Goal: Task Accomplishment & Management: Manage account settings

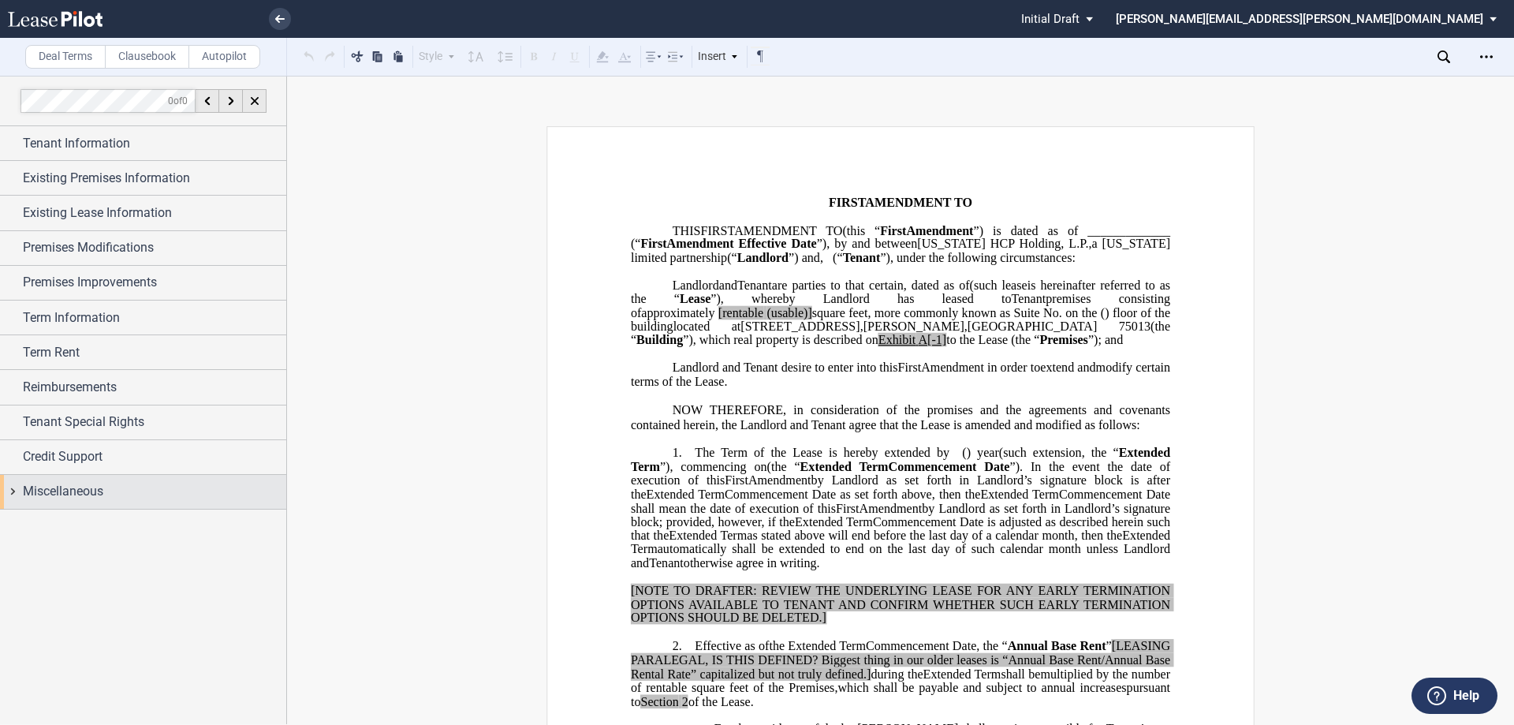
click at [173, 490] on div "Miscellaneous" at bounding box center [154, 491] width 263 height 19
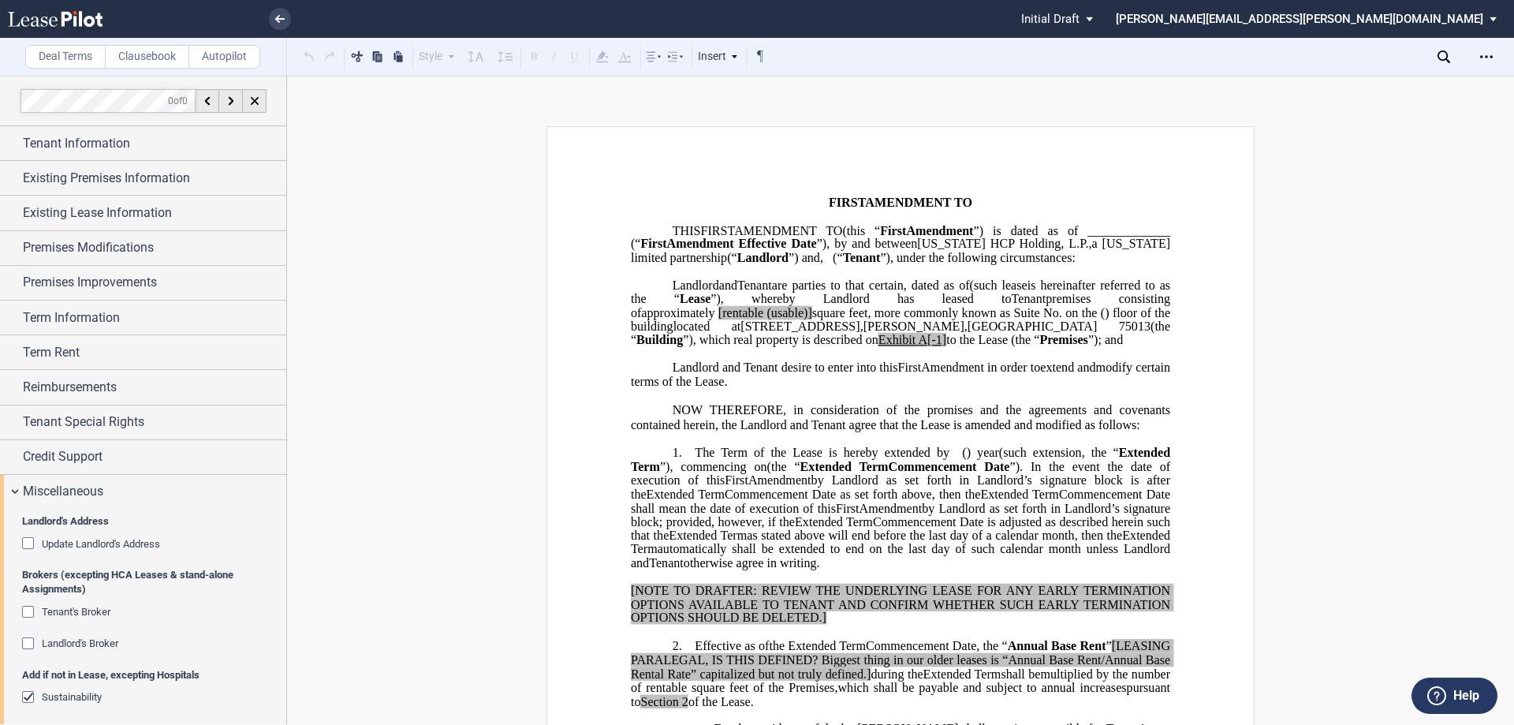
click at [29, 542] on div "Update Landlord's Address" at bounding box center [30, 545] width 16 height 16
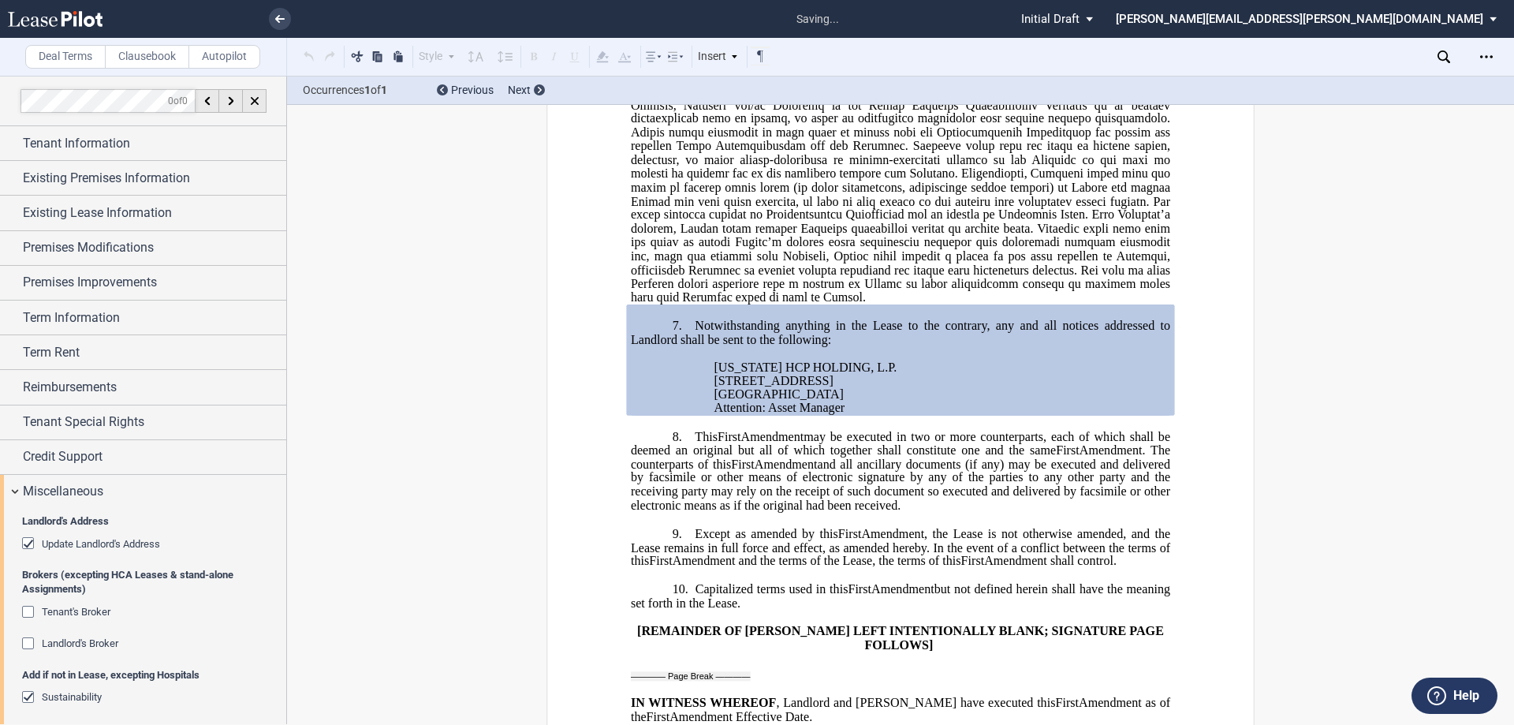
scroll to position [1416, 0]
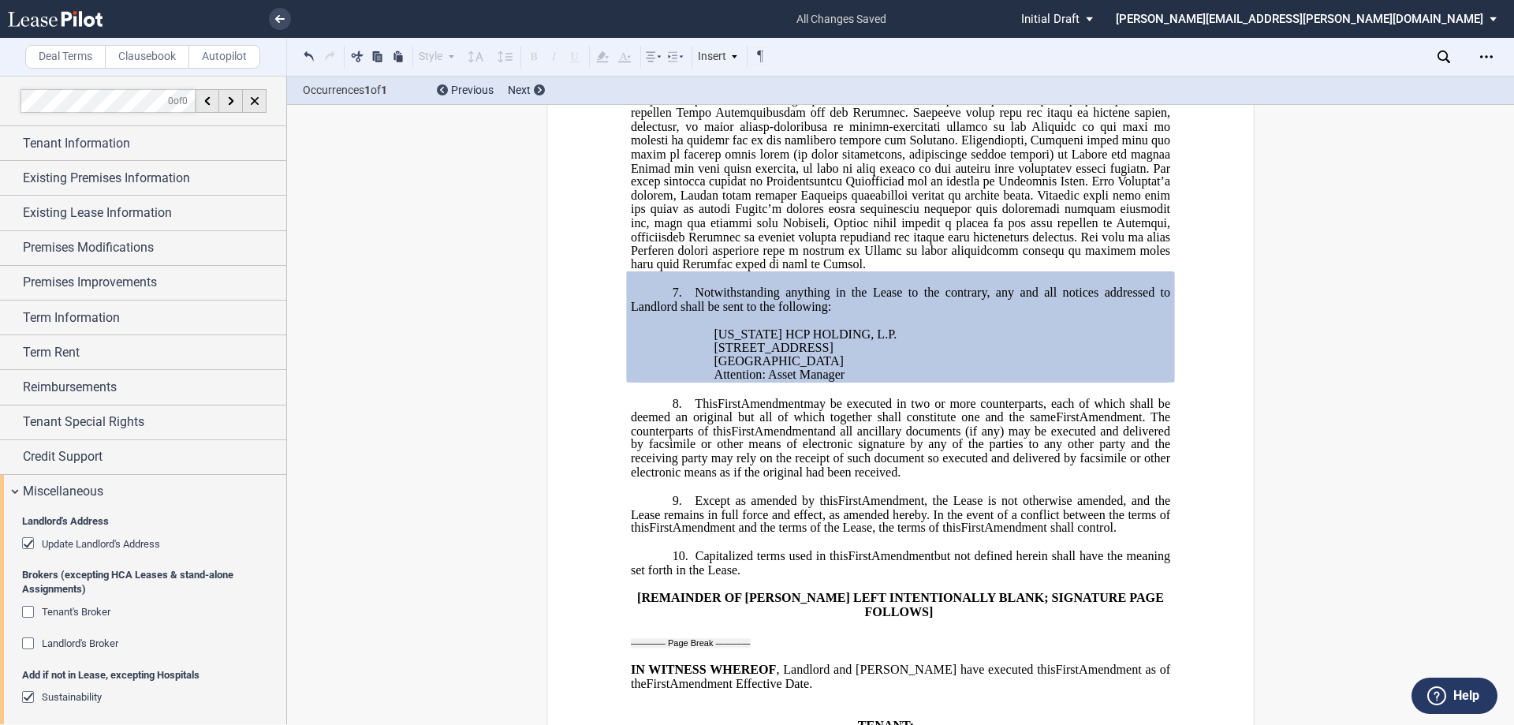
click at [851, 479] on span "and all ancillary documents (if any) may be executed and delivered by facsimile…" at bounding box center [902, 450] width 542 height 55
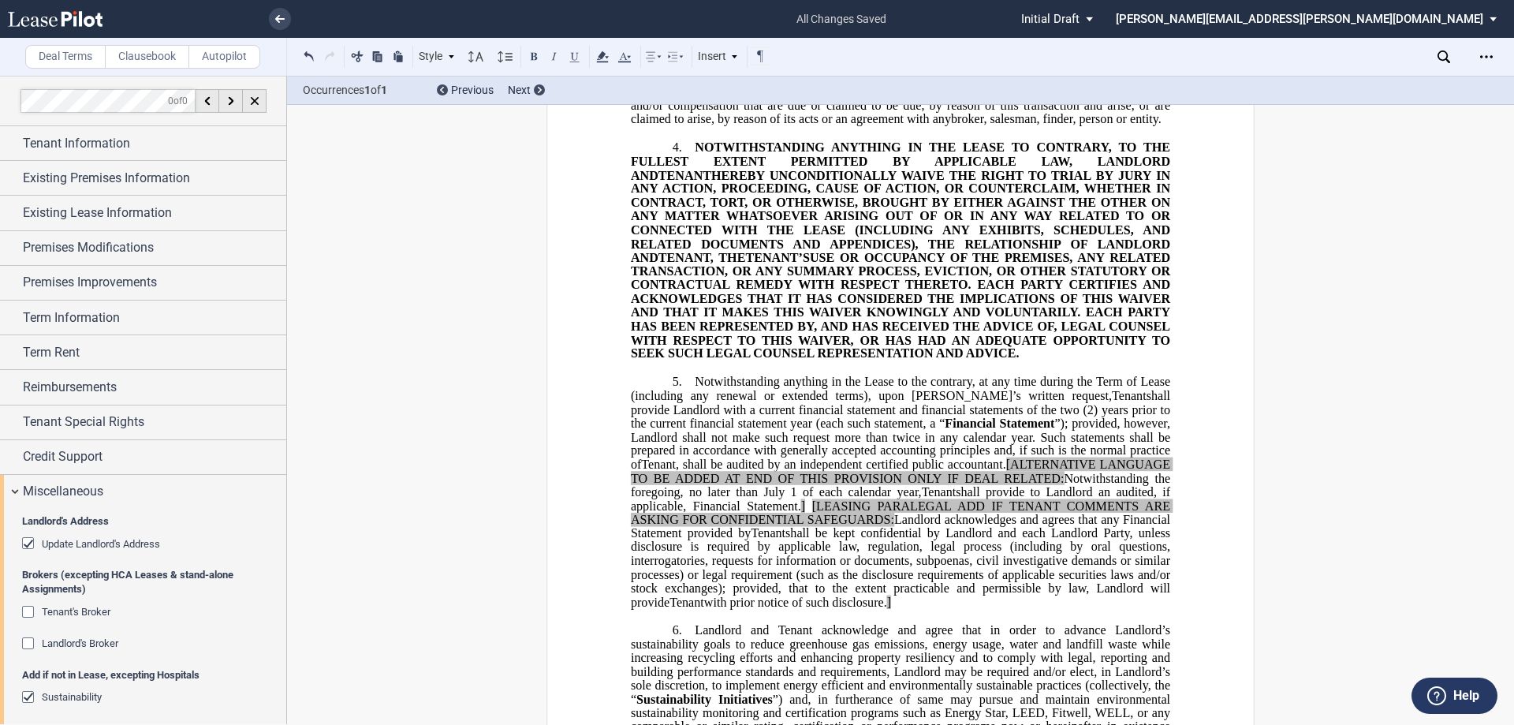
scroll to position [470, 0]
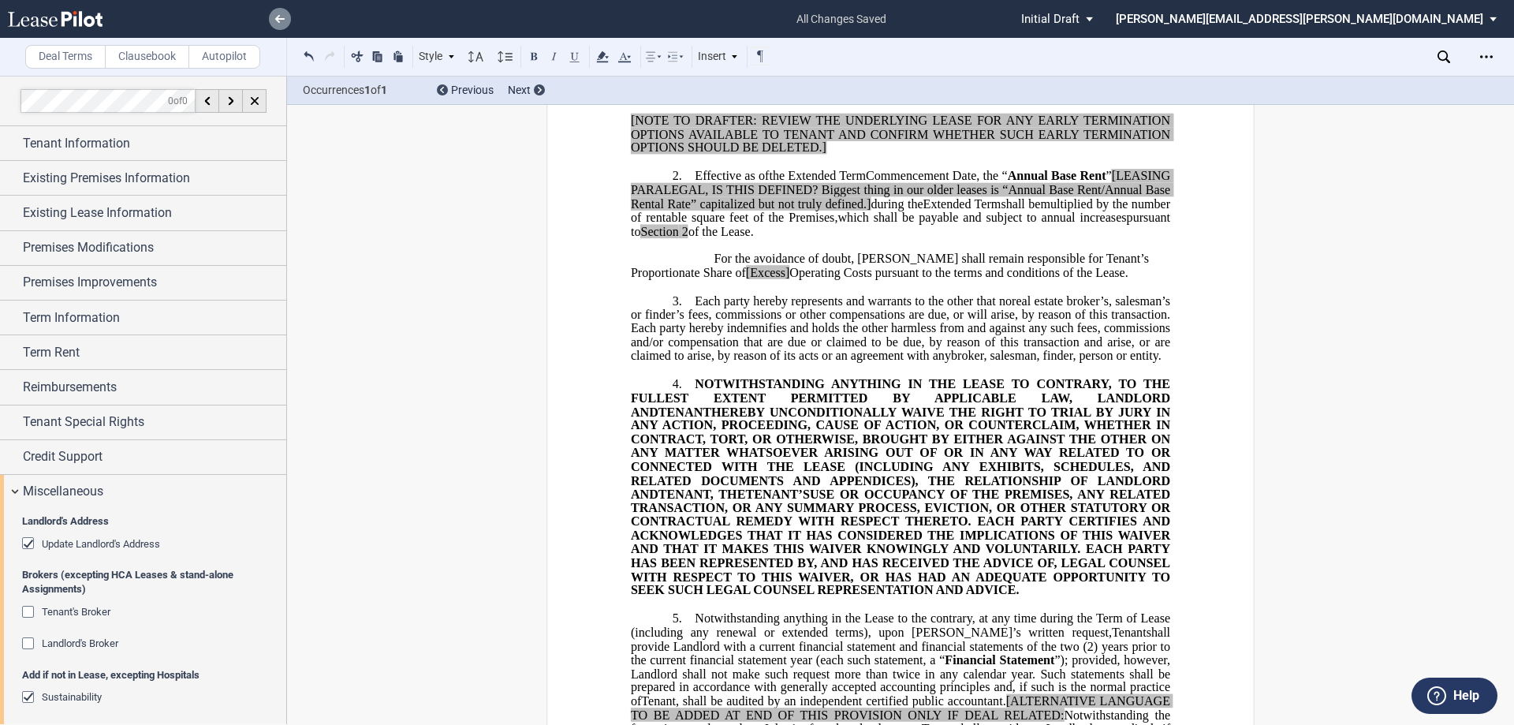
click at [281, 10] on link at bounding box center [280, 19] width 22 height 22
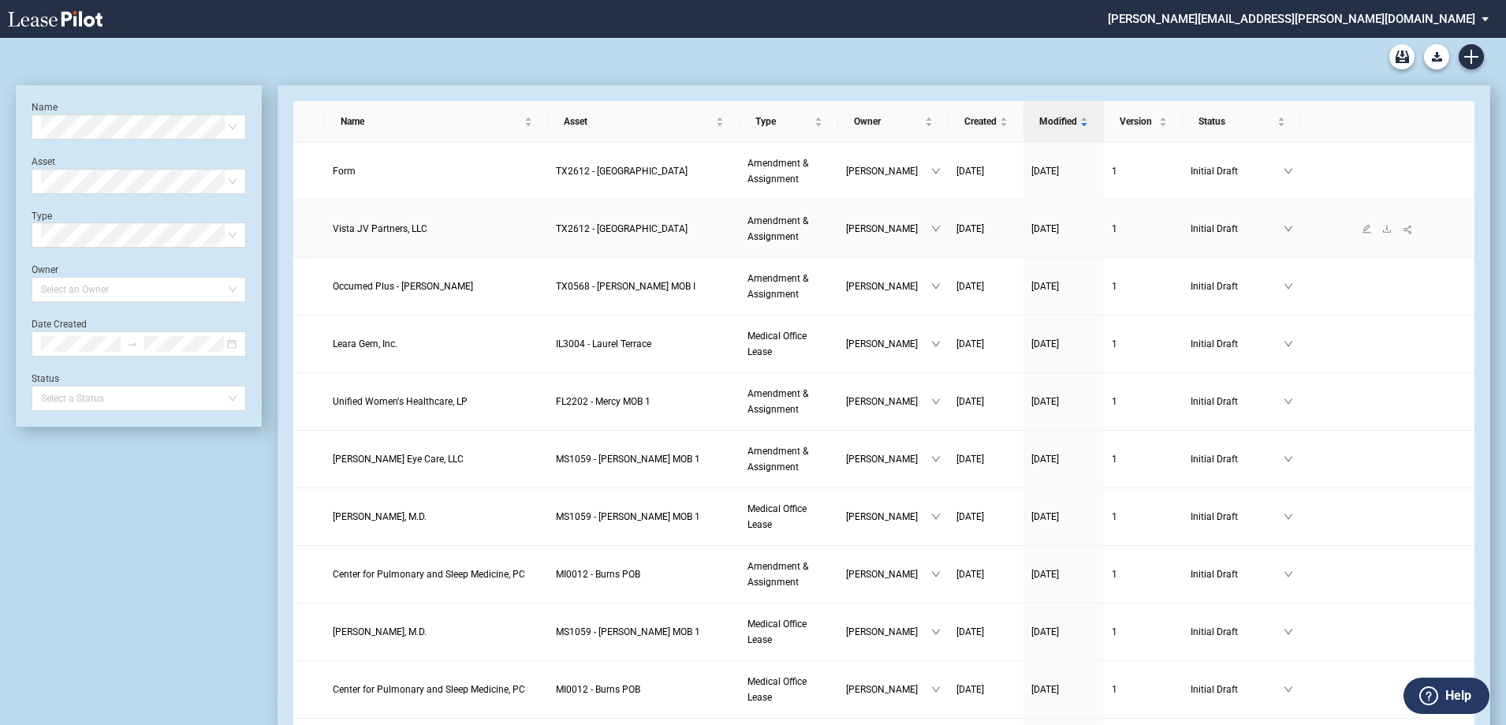
click at [370, 226] on span "Vista JV Partners, LLC" at bounding box center [380, 228] width 95 height 11
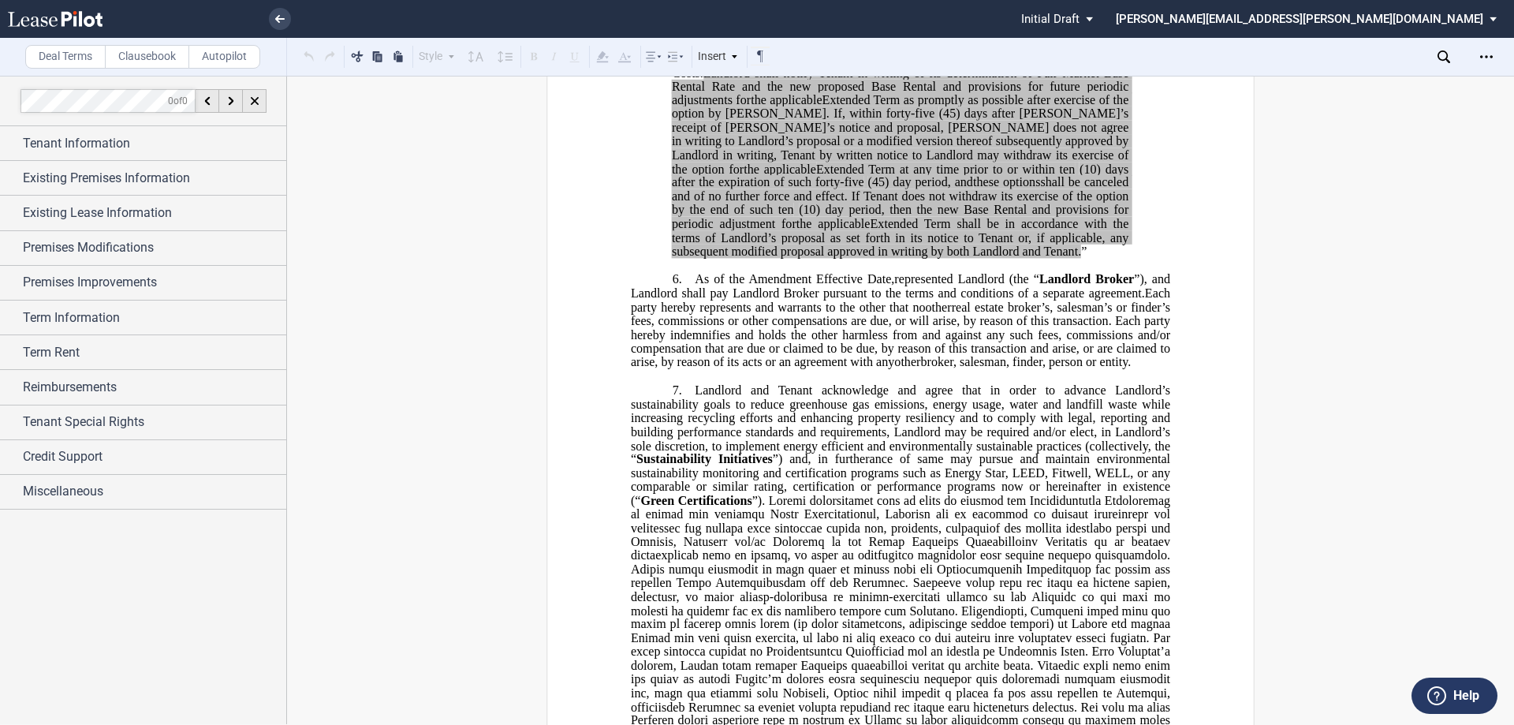
scroll to position [2838, 0]
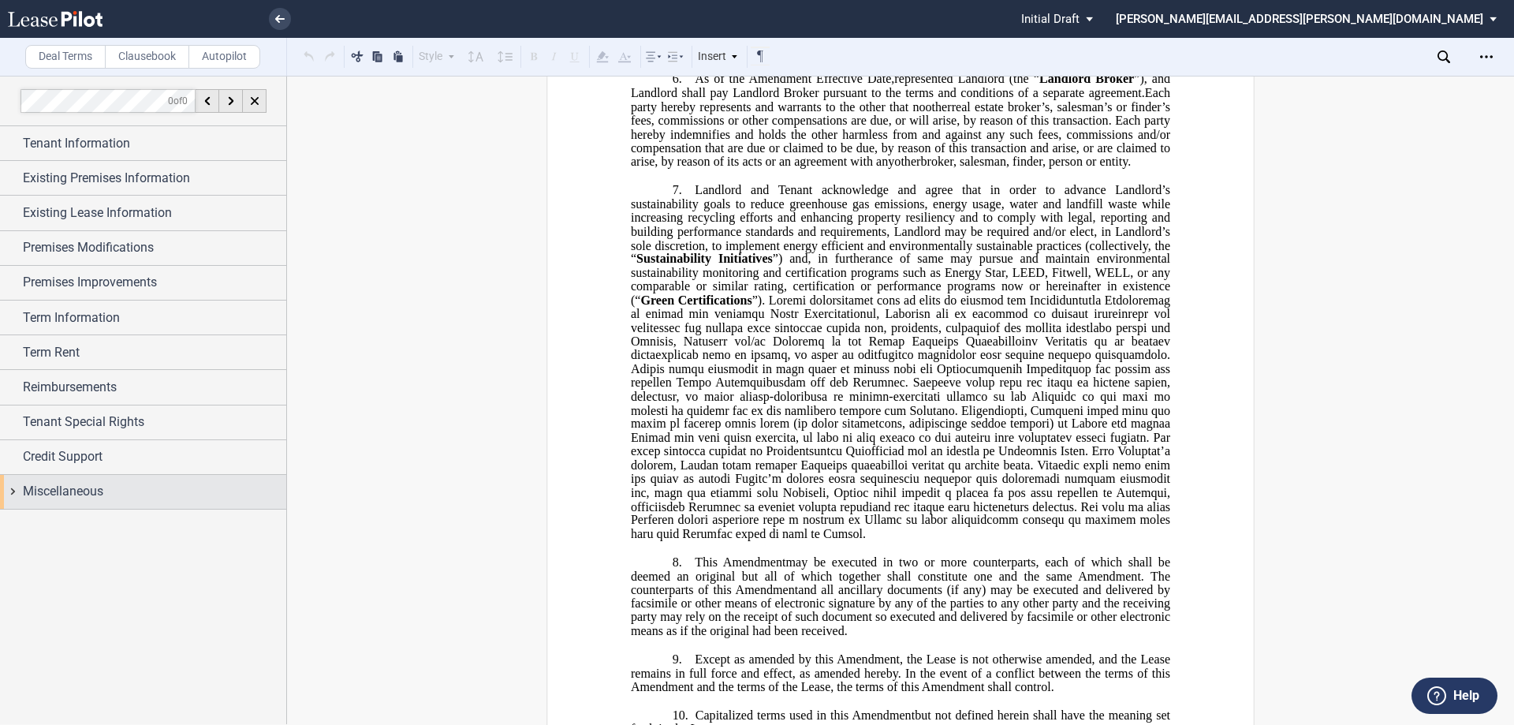
click at [142, 494] on div "Miscellaneous" at bounding box center [154, 491] width 263 height 19
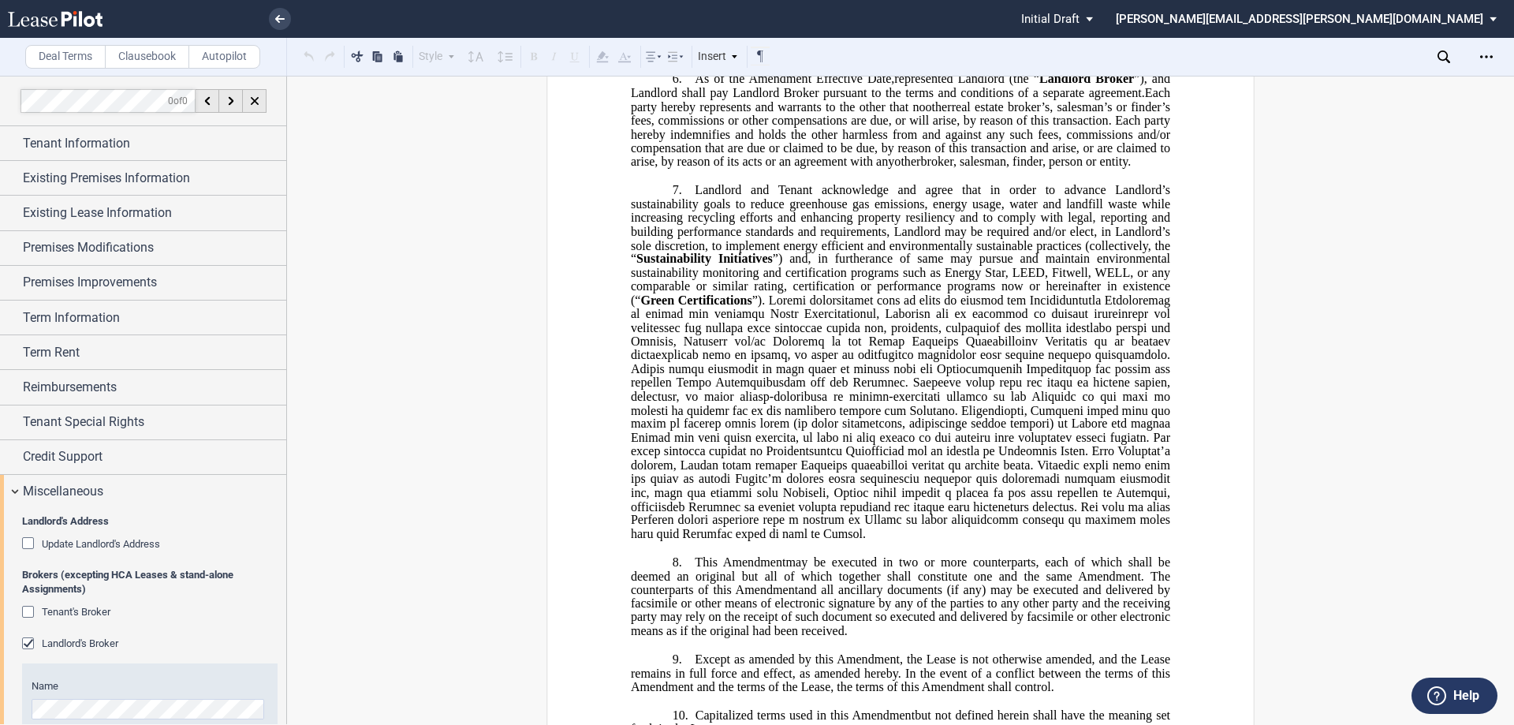
scroll to position [158, 0]
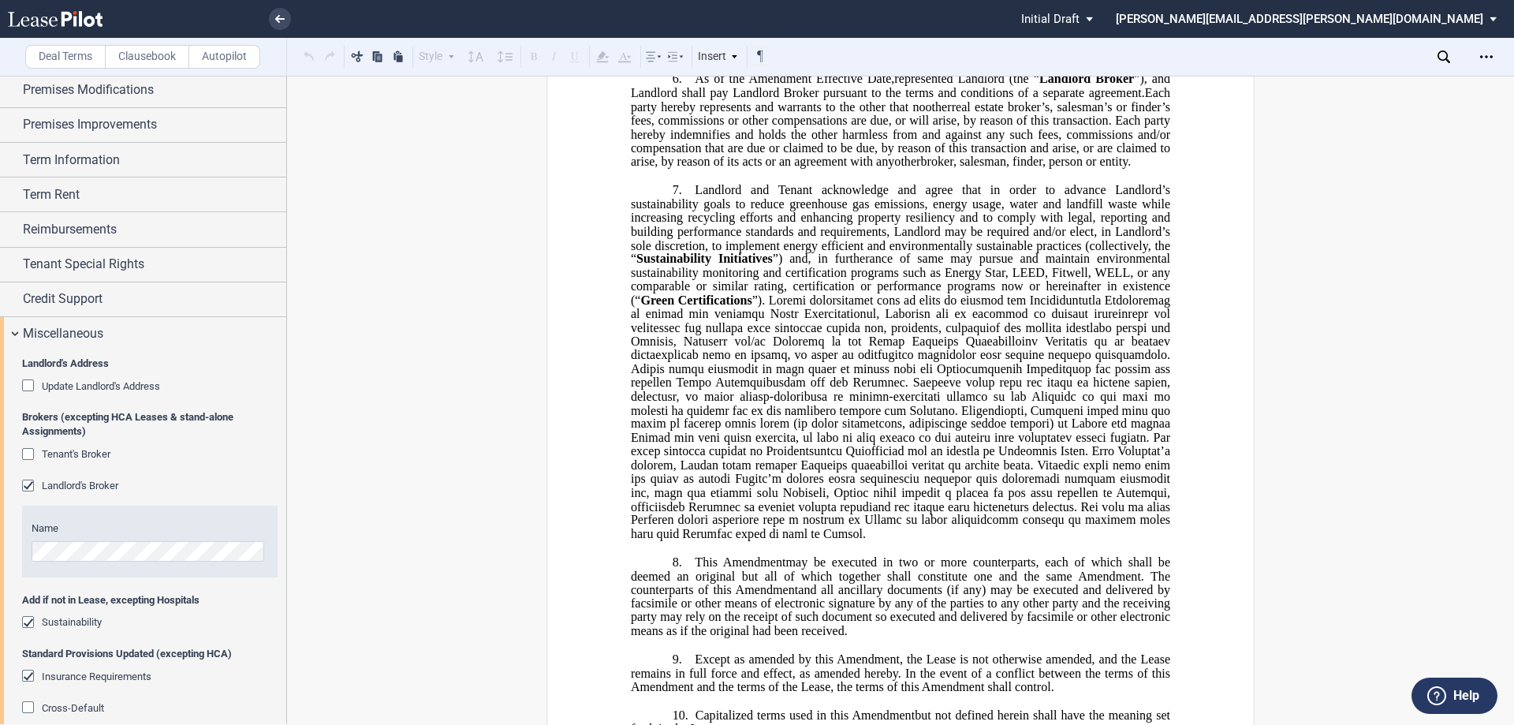
click at [27, 457] on div "Tenant's Broker" at bounding box center [30, 456] width 16 height 16
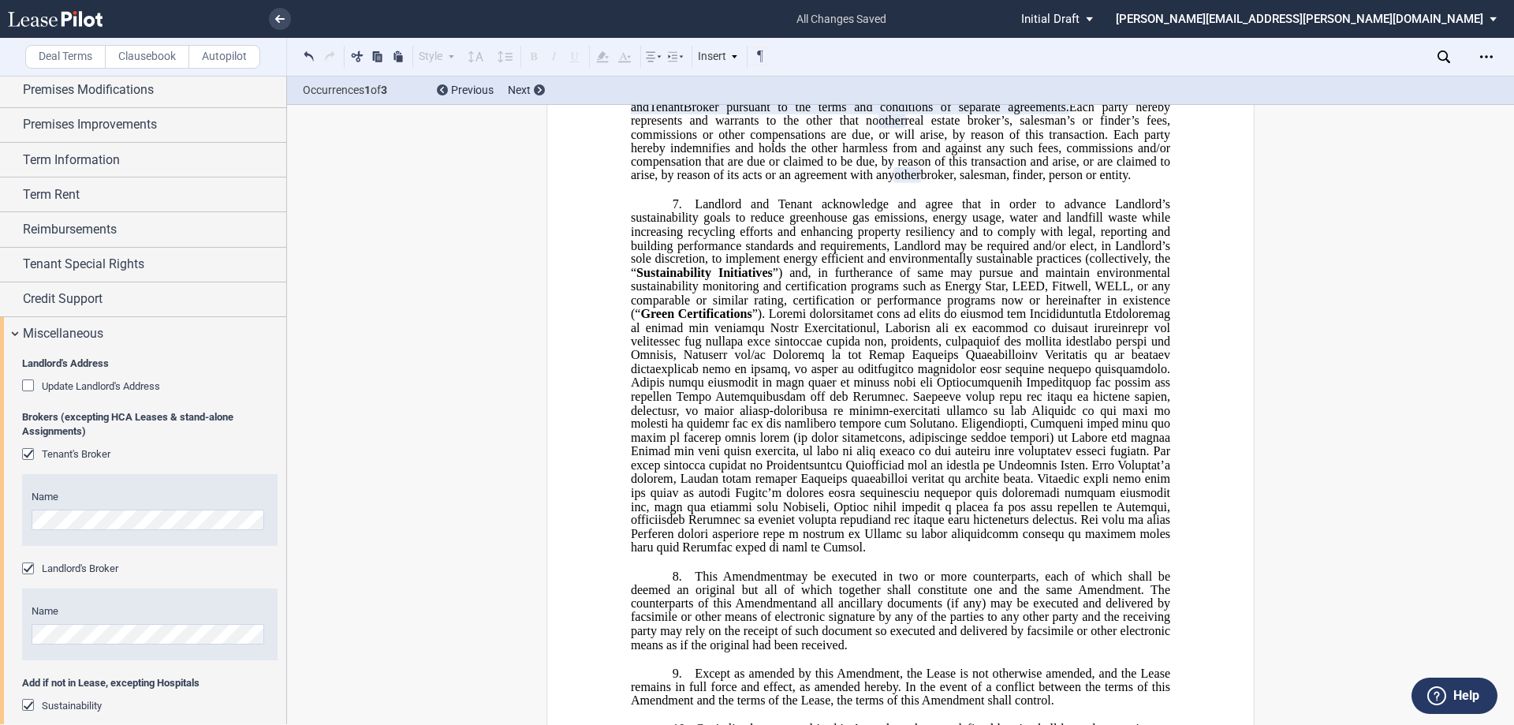
click at [30, 386] on div "Update Landlord's Address" at bounding box center [30, 387] width 16 height 16
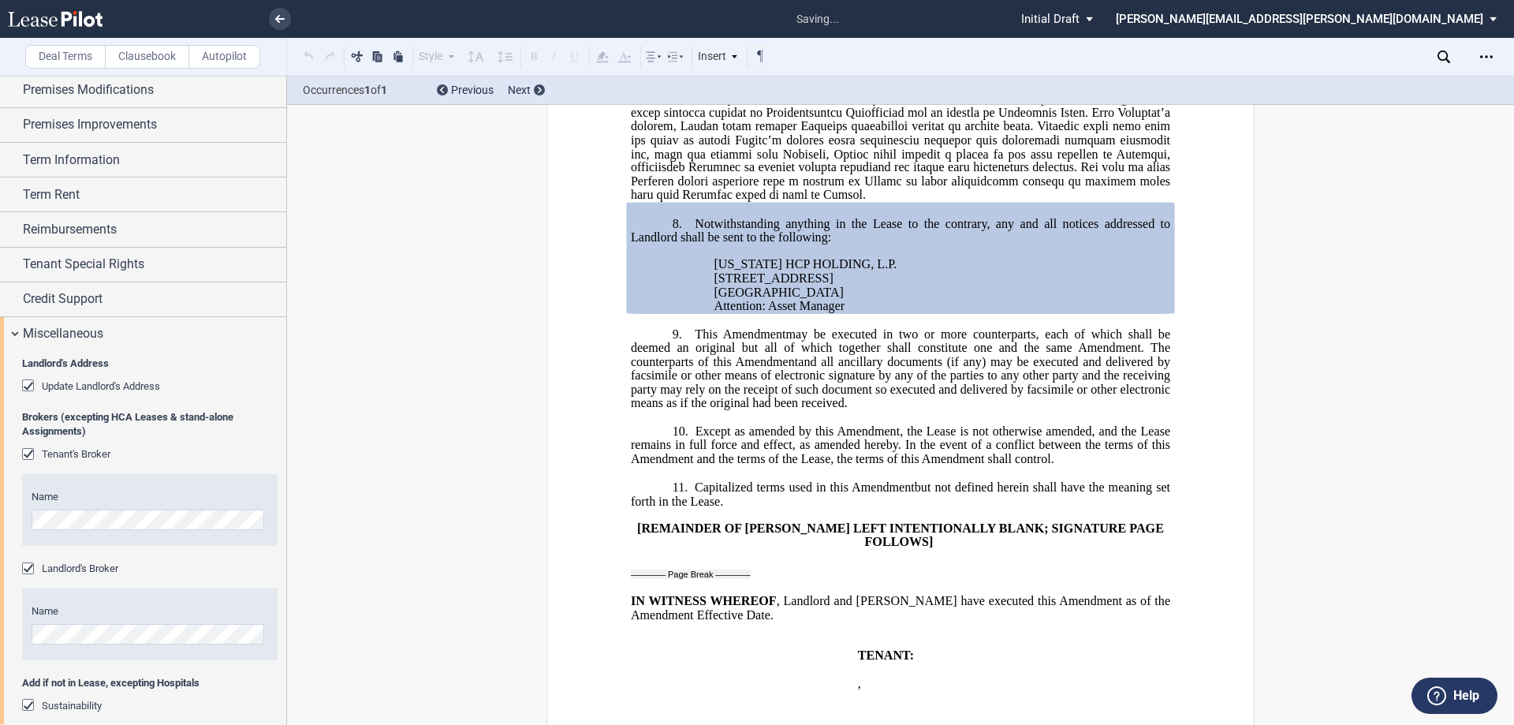
scroll to position [3218, 0]
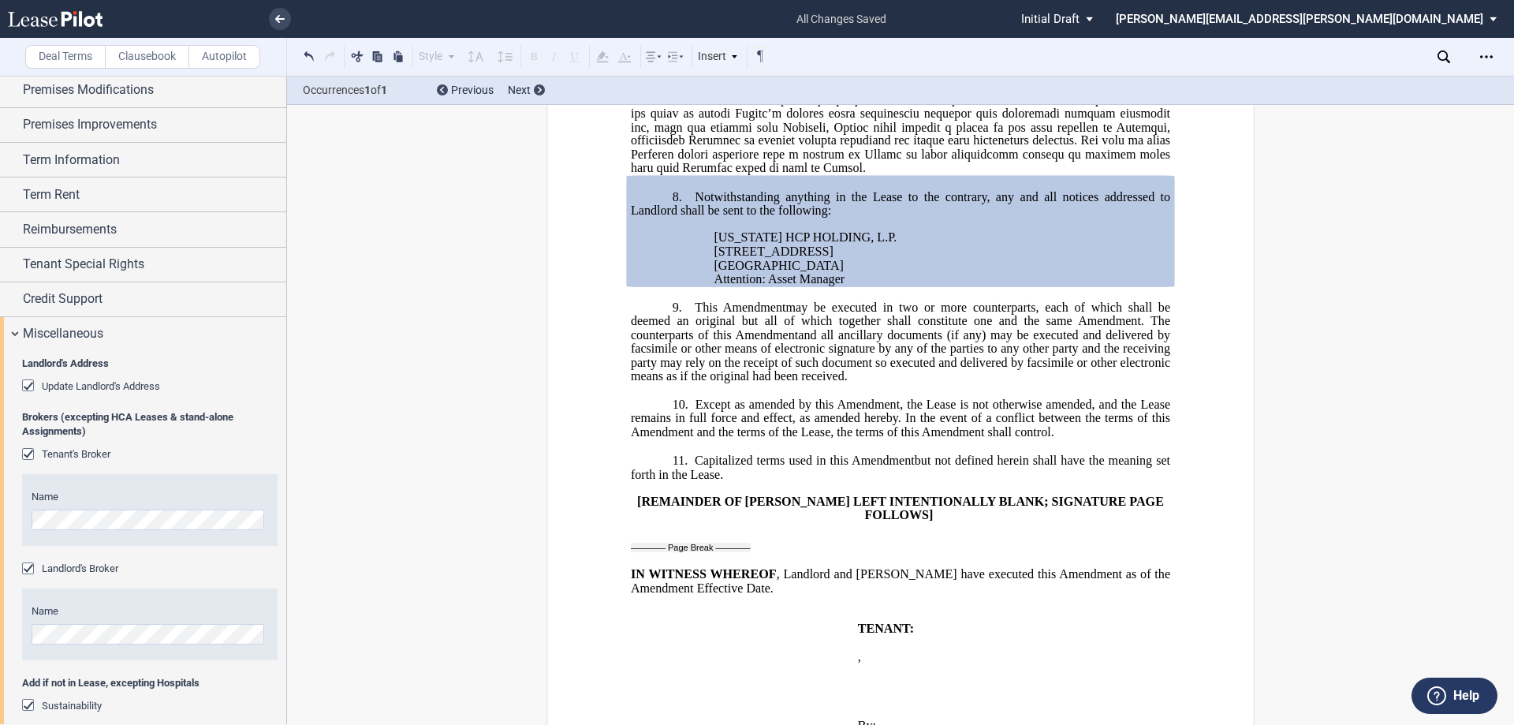
click at [759, 175] on span at bounding box center [902, 51] width 542 height 248
click at [1489, 60] on icon "Open Lease options menu" at bounding box center [1486, 56] width 13 height 13
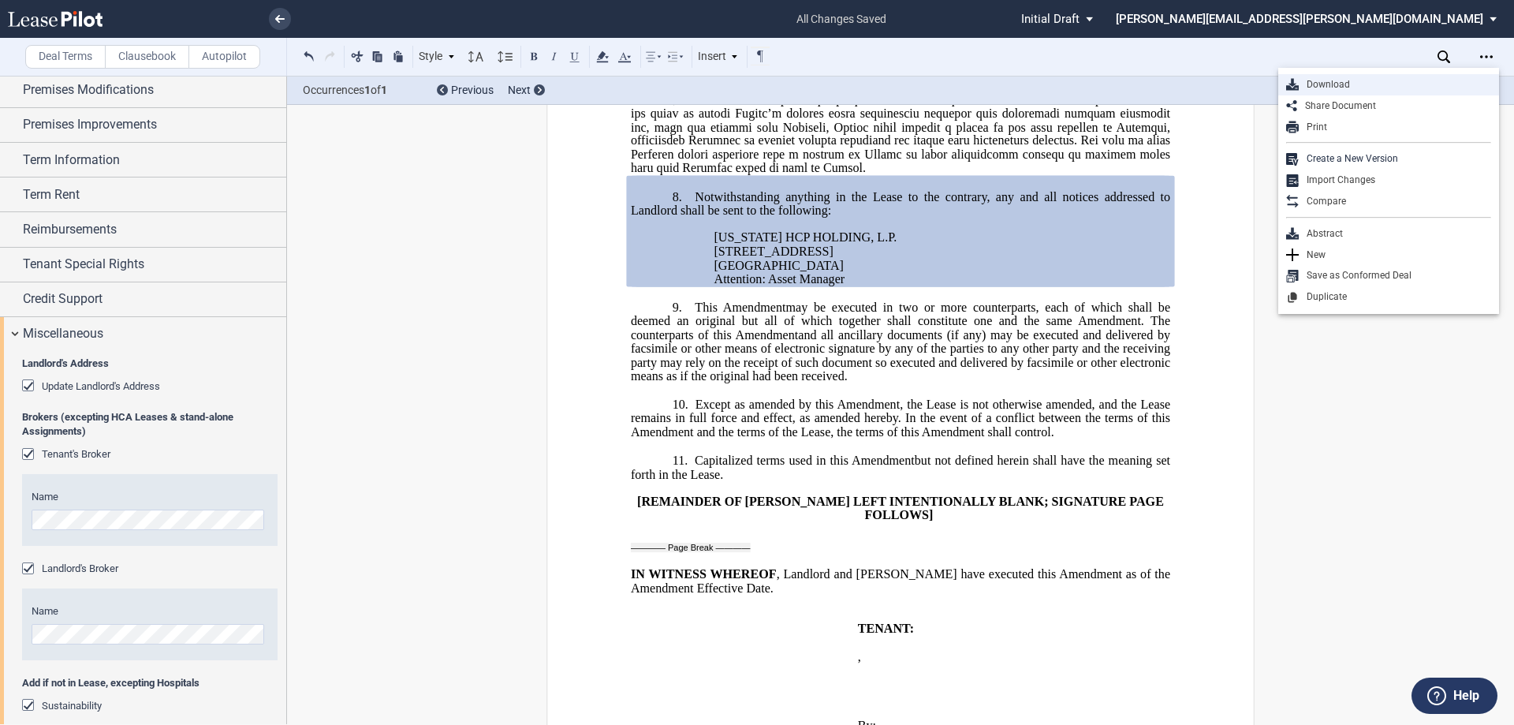
click at [1398, 82] on div "Download" at bounding box center [1395, 84] width 192 height 13
